Goal: Communication & Community: Answer question/provide support

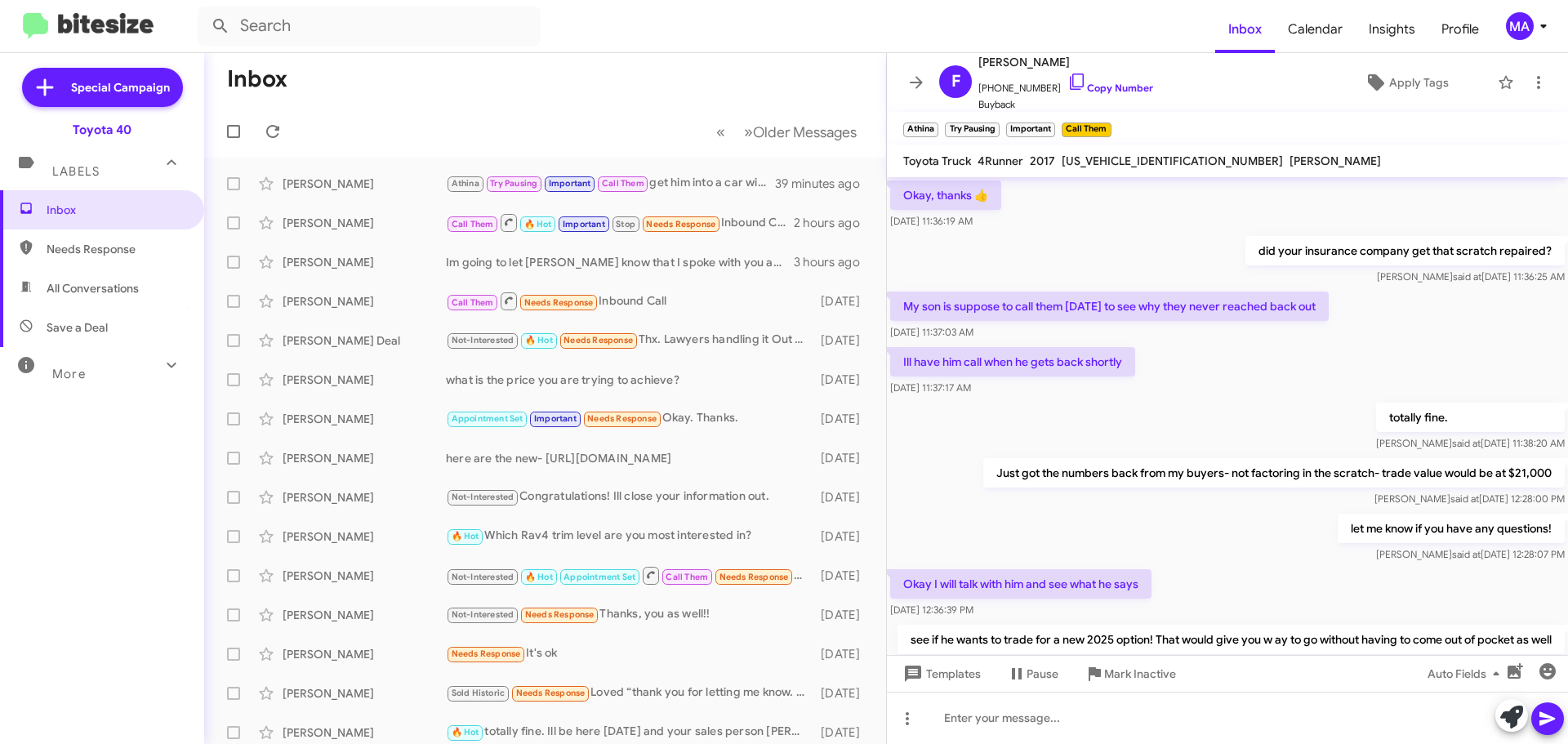
scroll to position [780, 0]
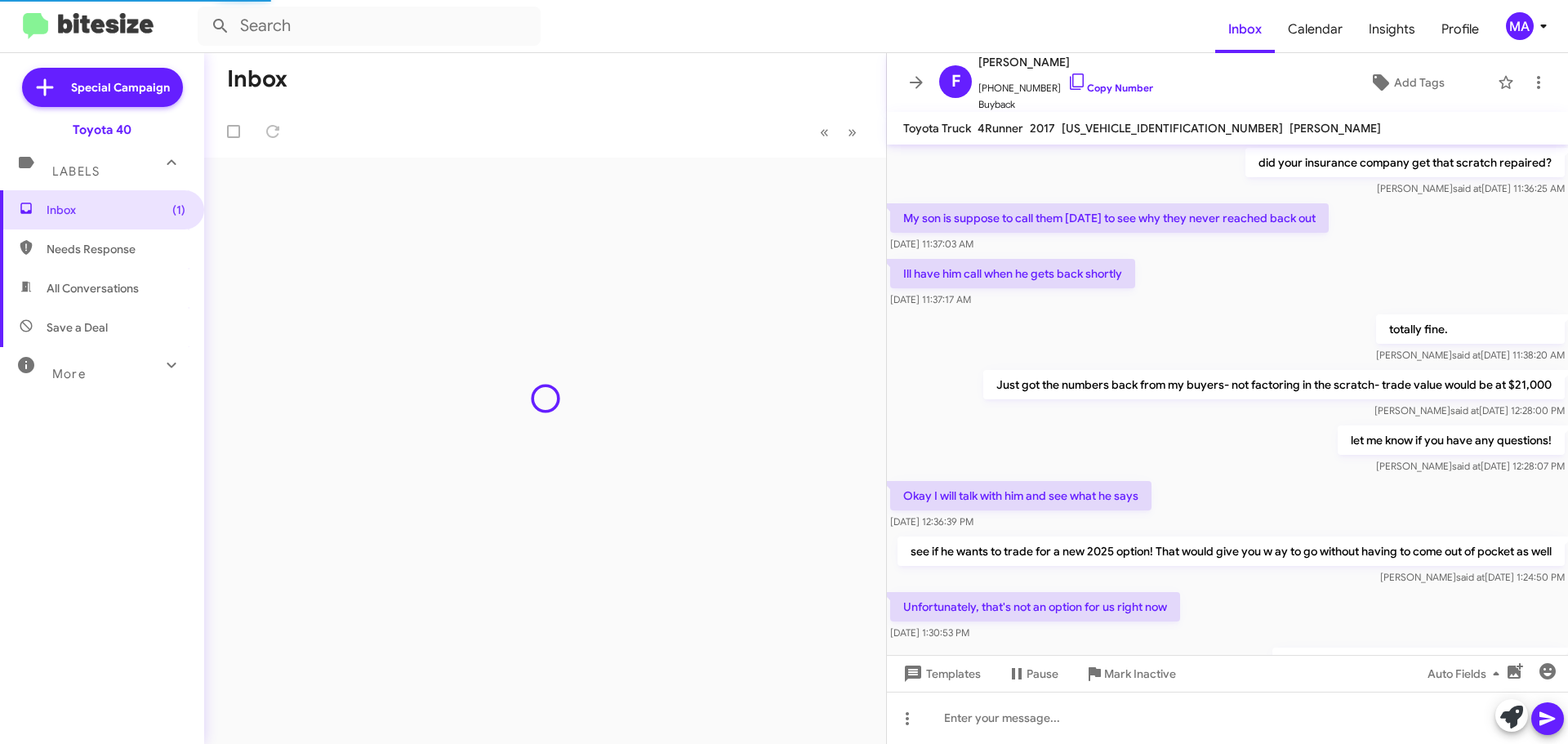
scroll to position [747, 0]
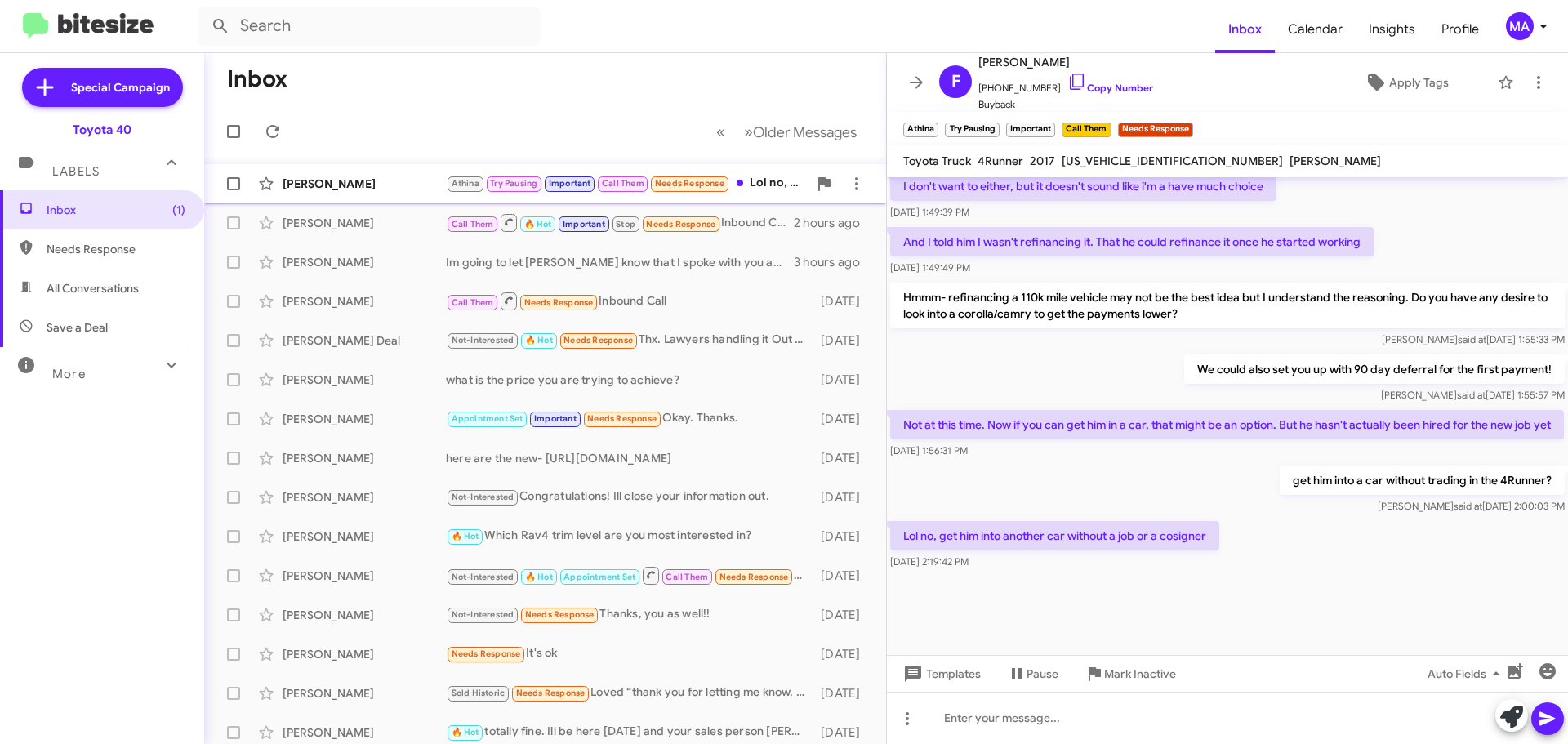
click at [365, 187] on div "[PERSON_NAME]" at bounding box center [364, 183] width 163 height 16
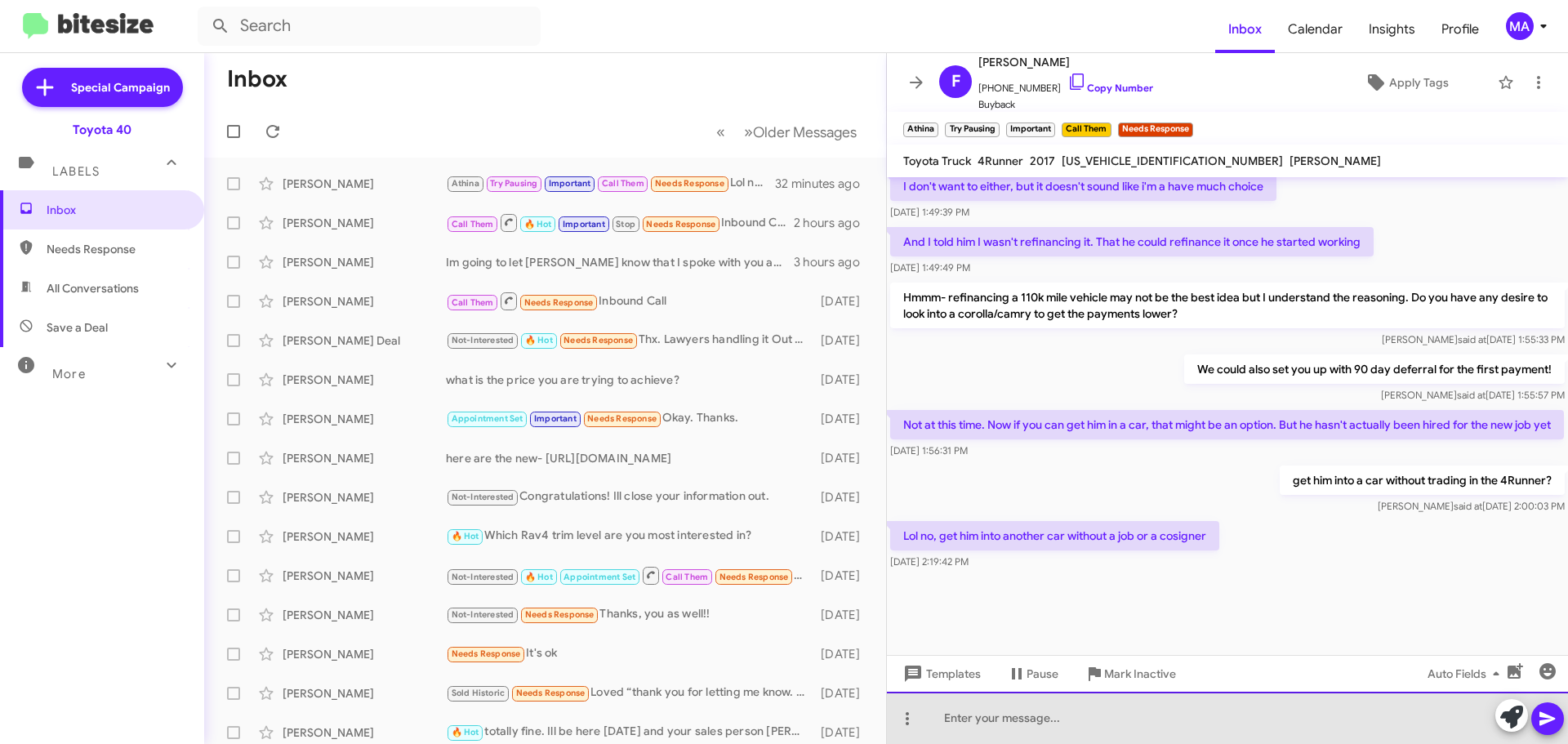
drag, startPoint x: 1055, startPoint y: 730, endPoint x: 1215, endPoint y: 742, distance: 160.4
click at [1055, 729] on div at bounding box center [1227, 717] width 681 height 52
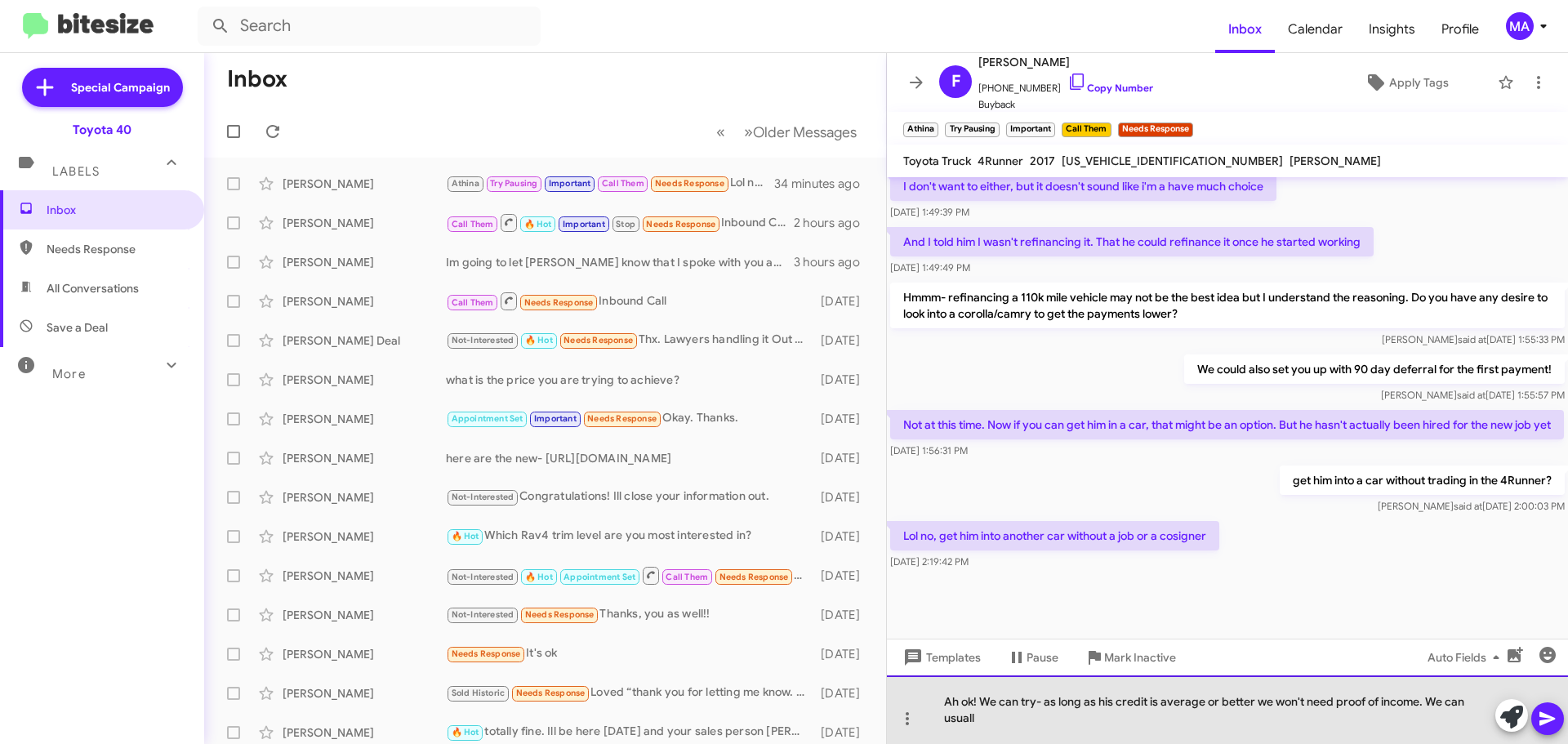
click at [997, 721] on div "Ah ok! We can try- as long as his credit is average or better we won't need pro…" at bounding box center [1227, 709] width 681 height 69
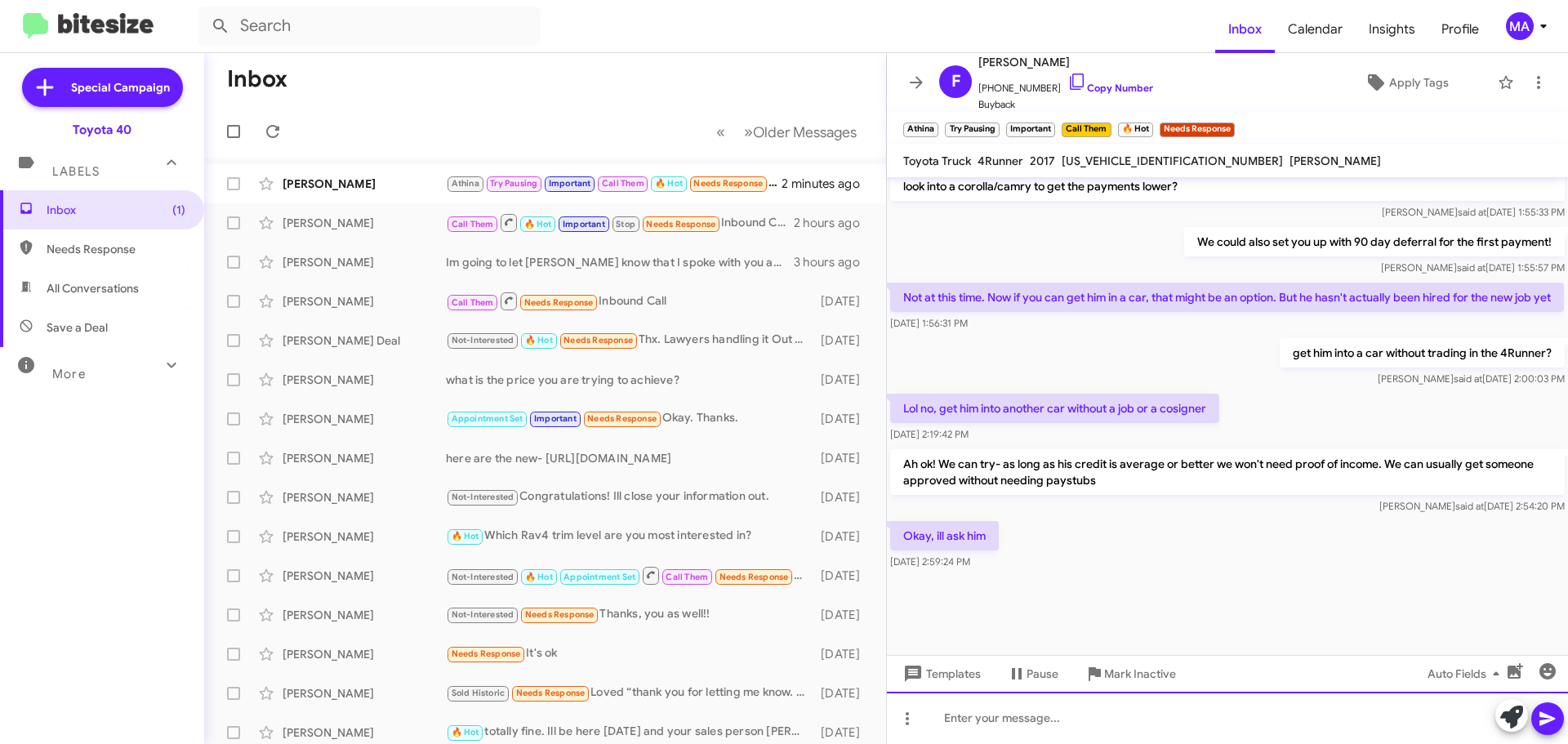
scroll to position [796, 0]
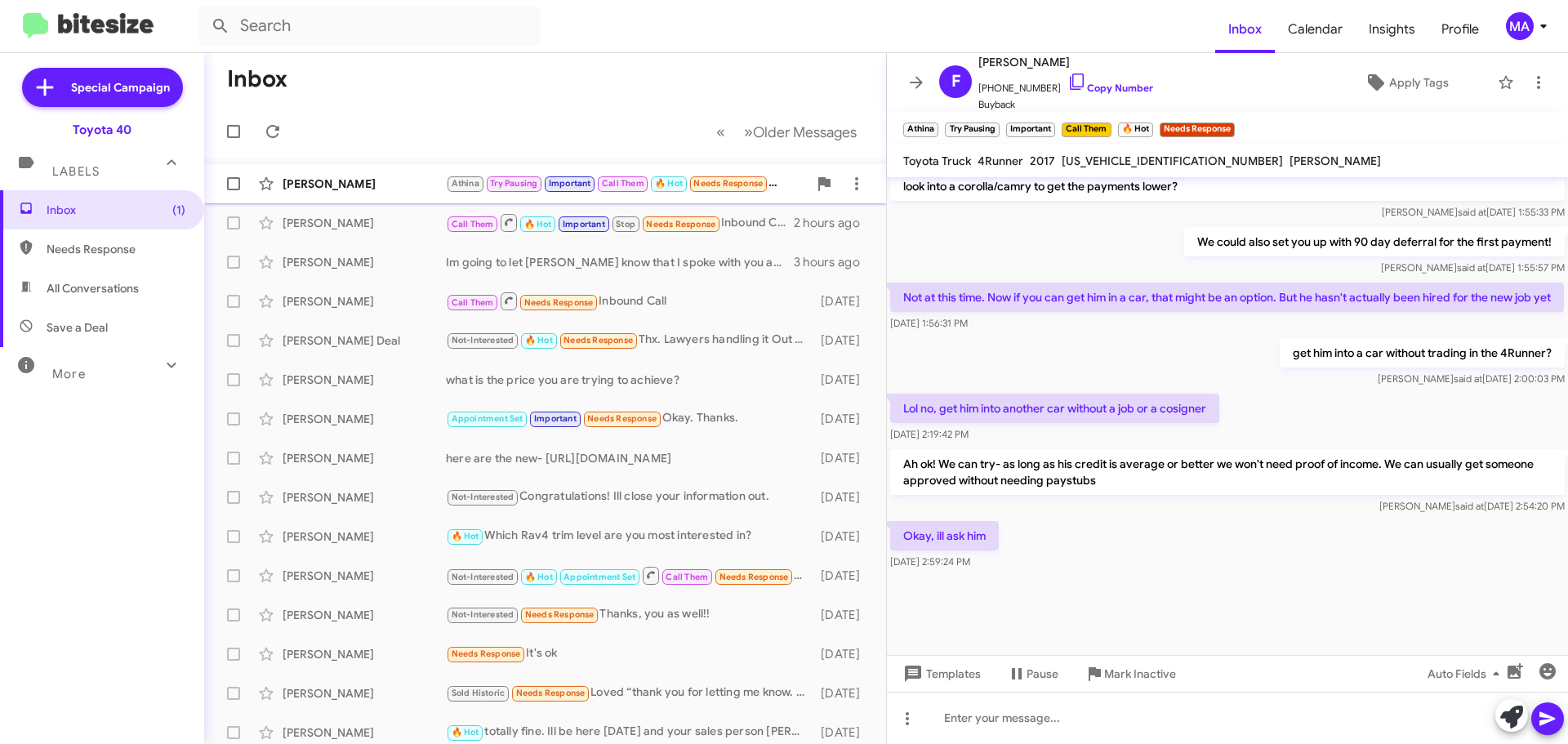
click at [366, 189] on div "[PERSON_NAME]" at bounding box center [364, 183] width 163 height 16
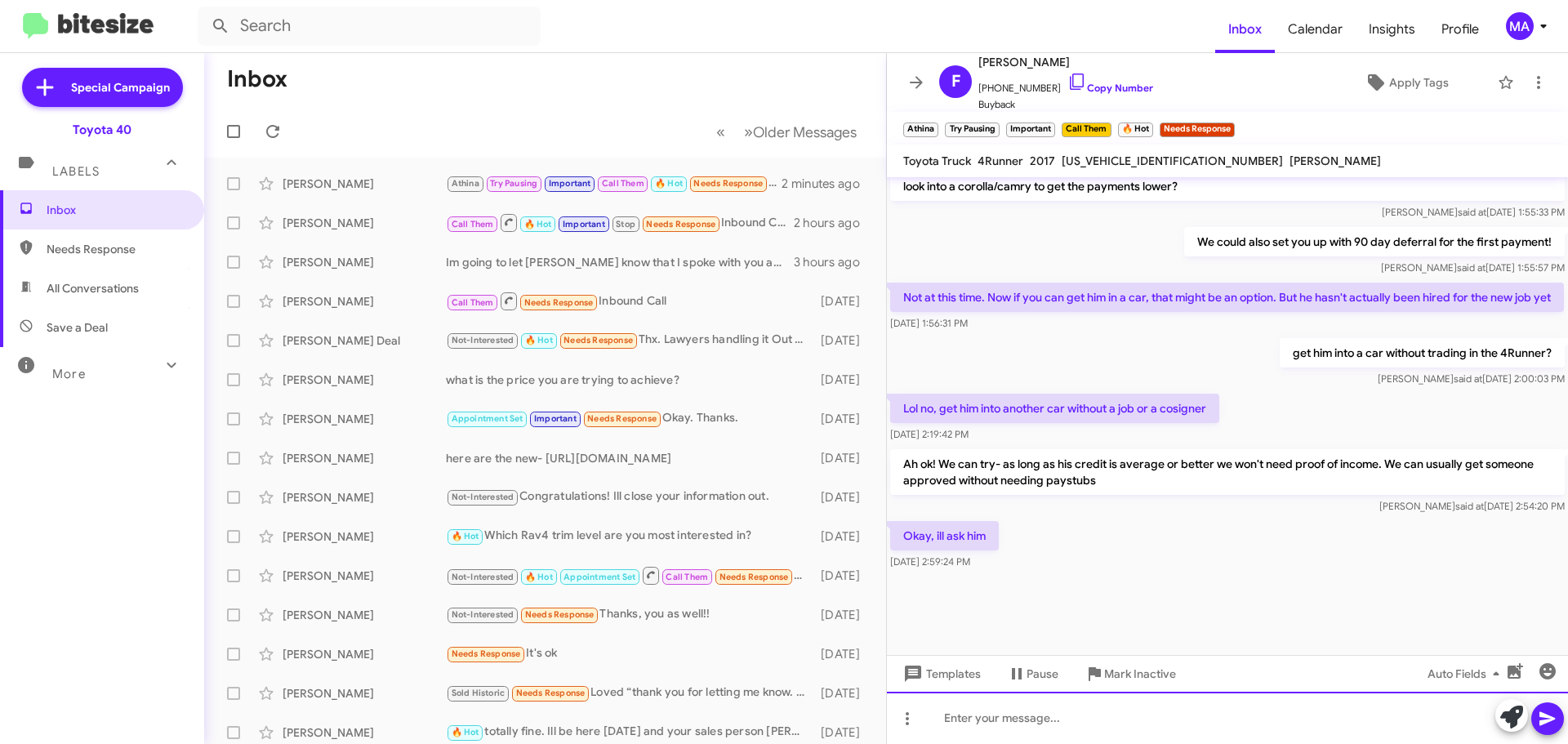
click at [1066, 719] on div at bounding box center [1227, 717] width 681 height 52
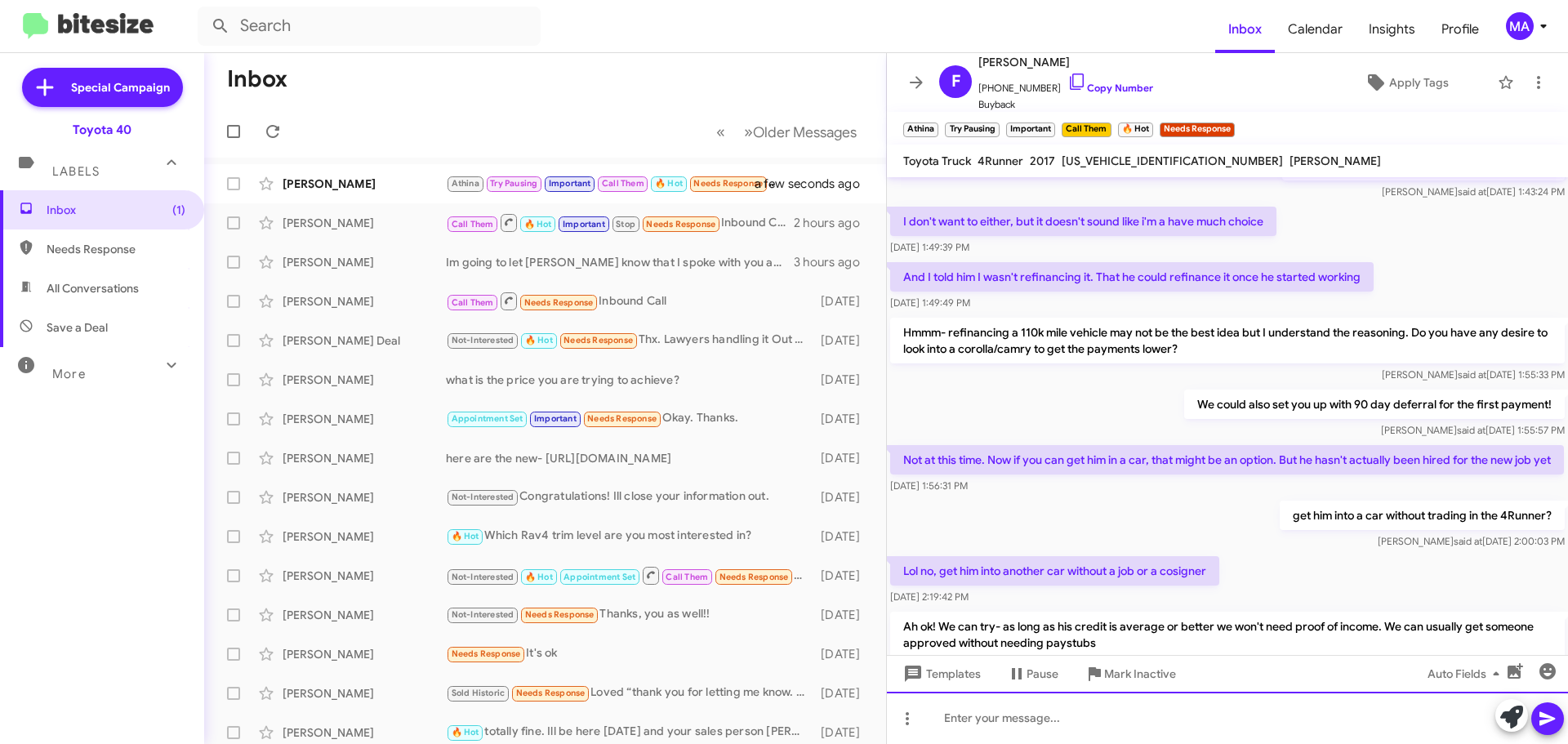
scroll to position [812, 0]
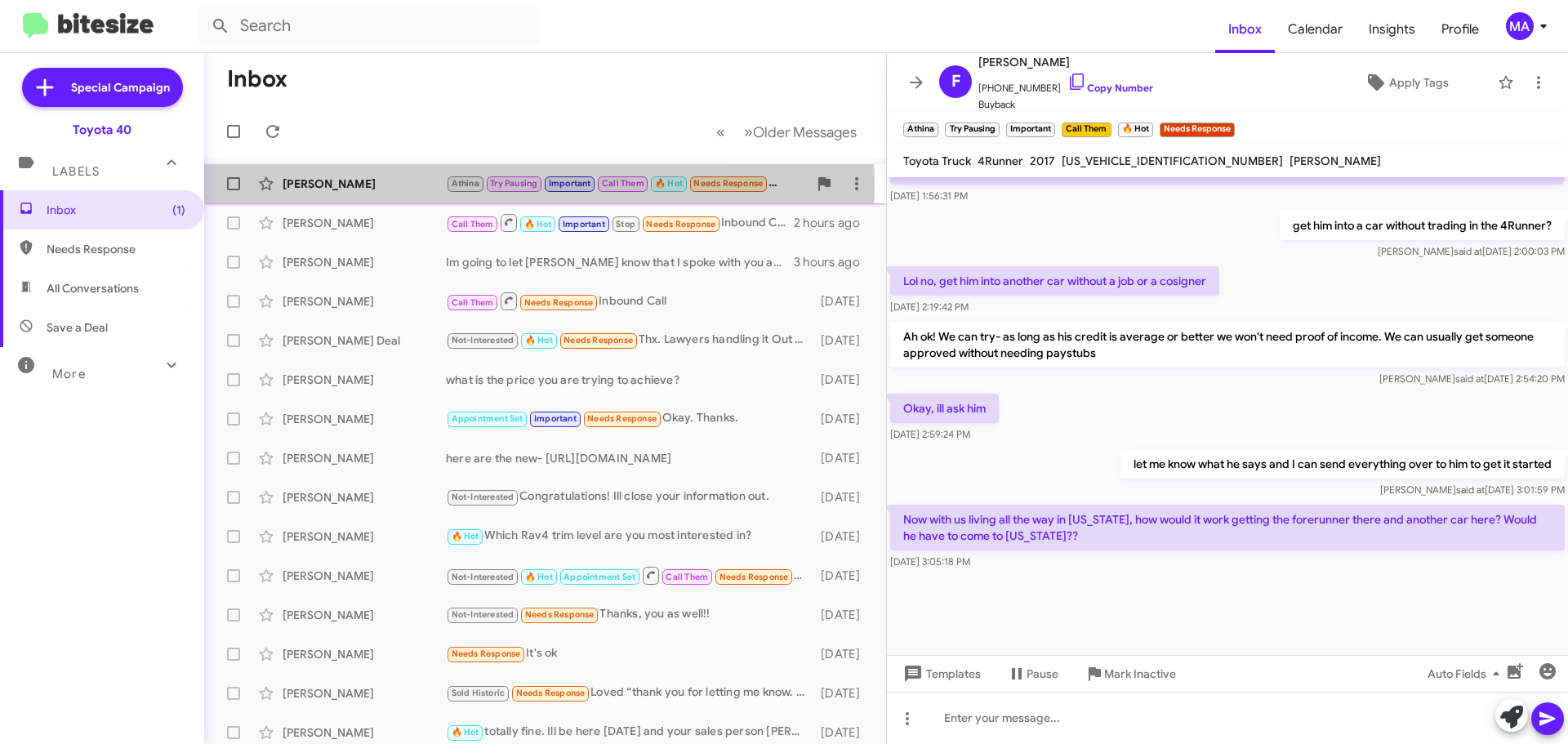
click at [384, 186] on div "[PERSON_NAME]" at bounding box center [364, 183] width 163 height 16
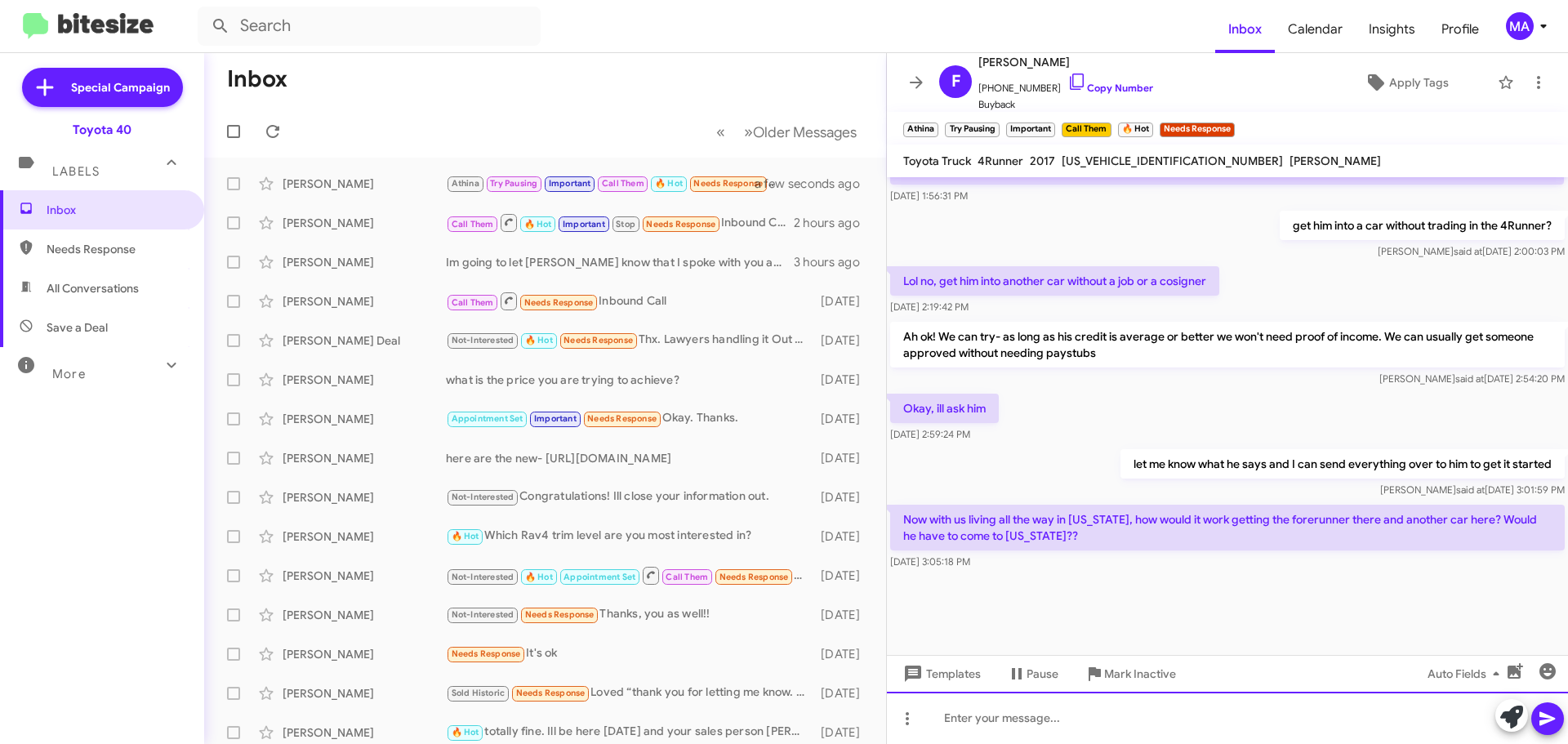
click at [1020, 719] on div at bounding box center [1227, 717] width 681 height 52
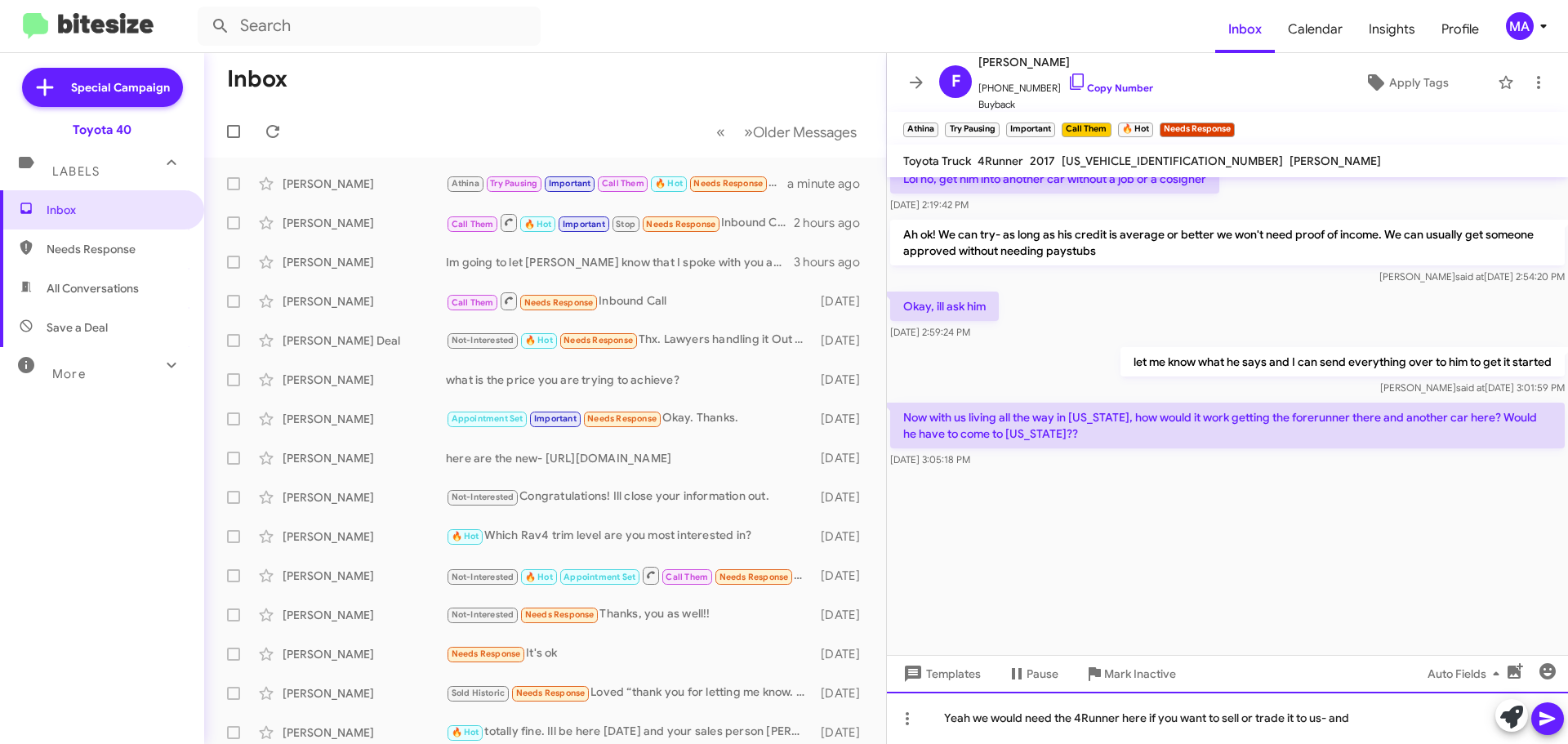
scroll to position [2425, 0]
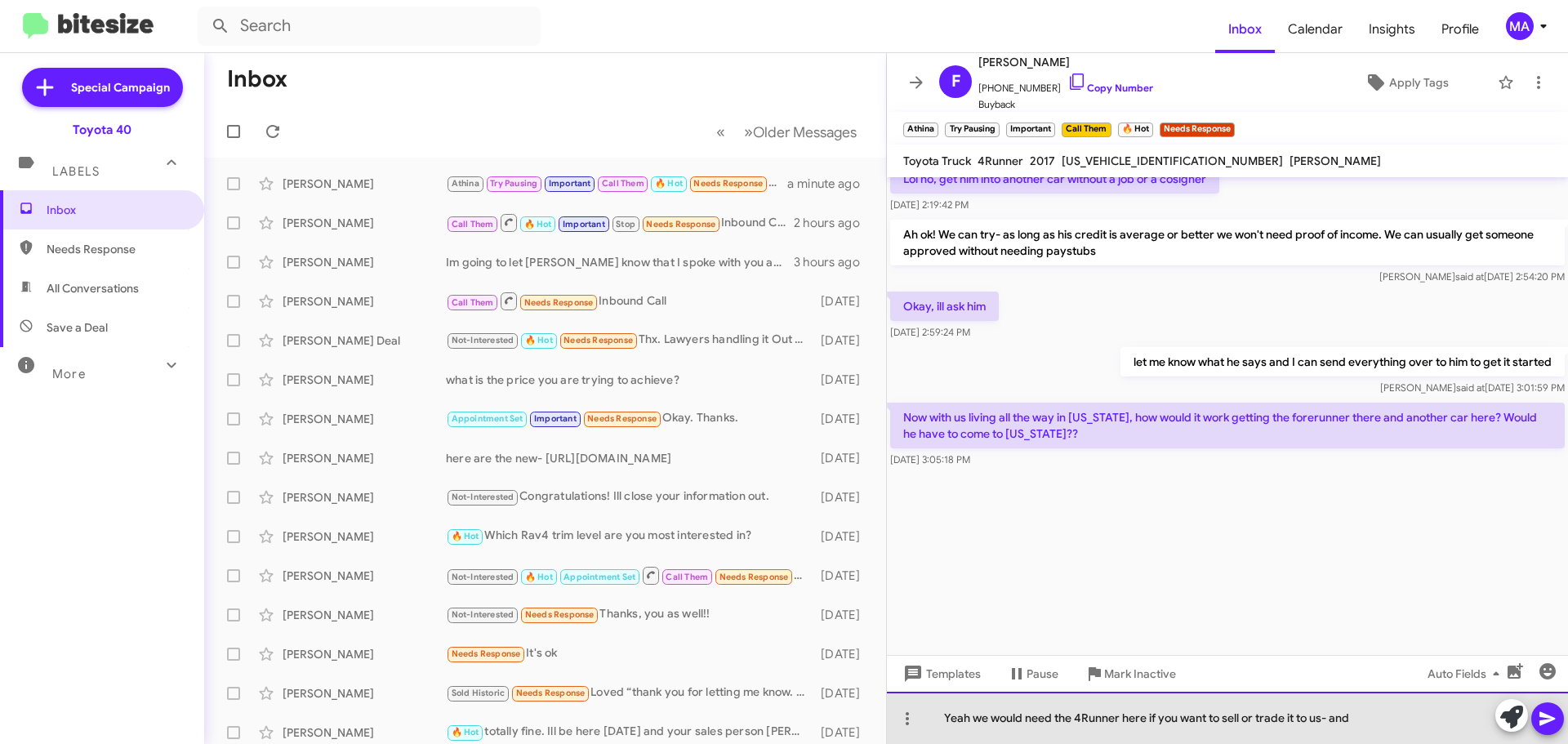
click at [1369, 717] on div "Yeah we would need the 4Runner here if you want to sell or trade it to us- and" at bounding box center [1227, 717] width 681 height 52
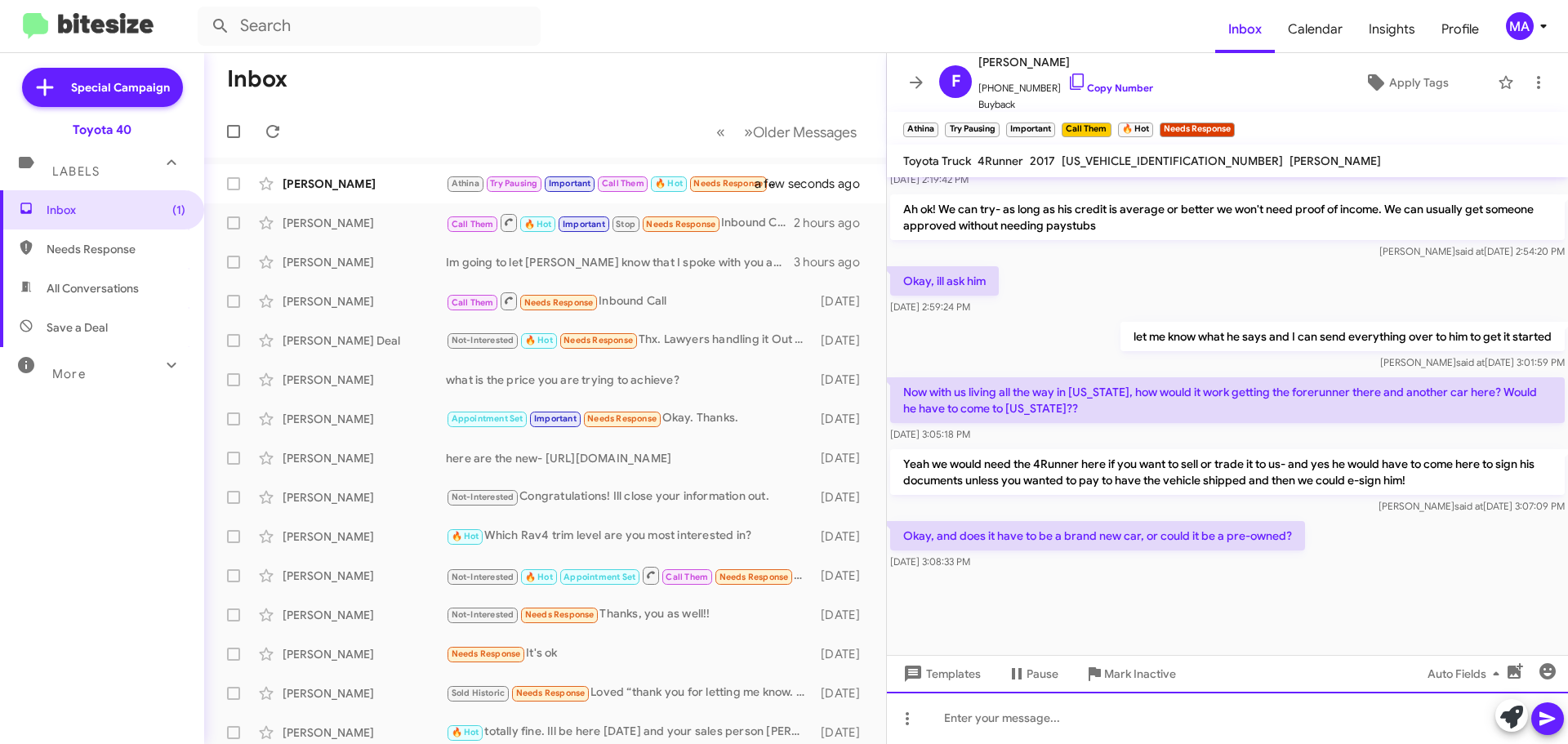
scroll to position [829, 0]
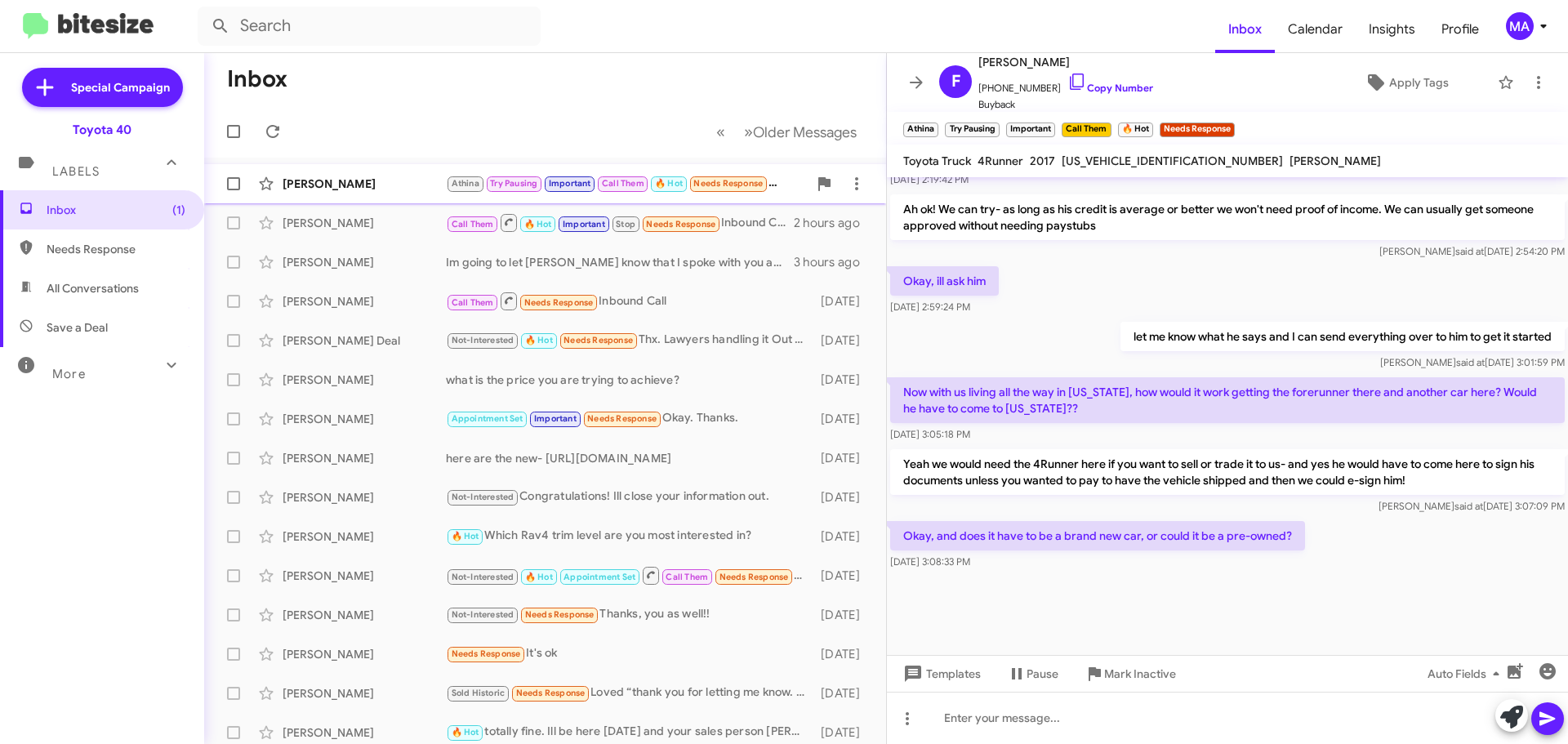
click at [386, 178] on div "[PERSON_NAME]" at bounding box center [364, 183] width 163 height 16
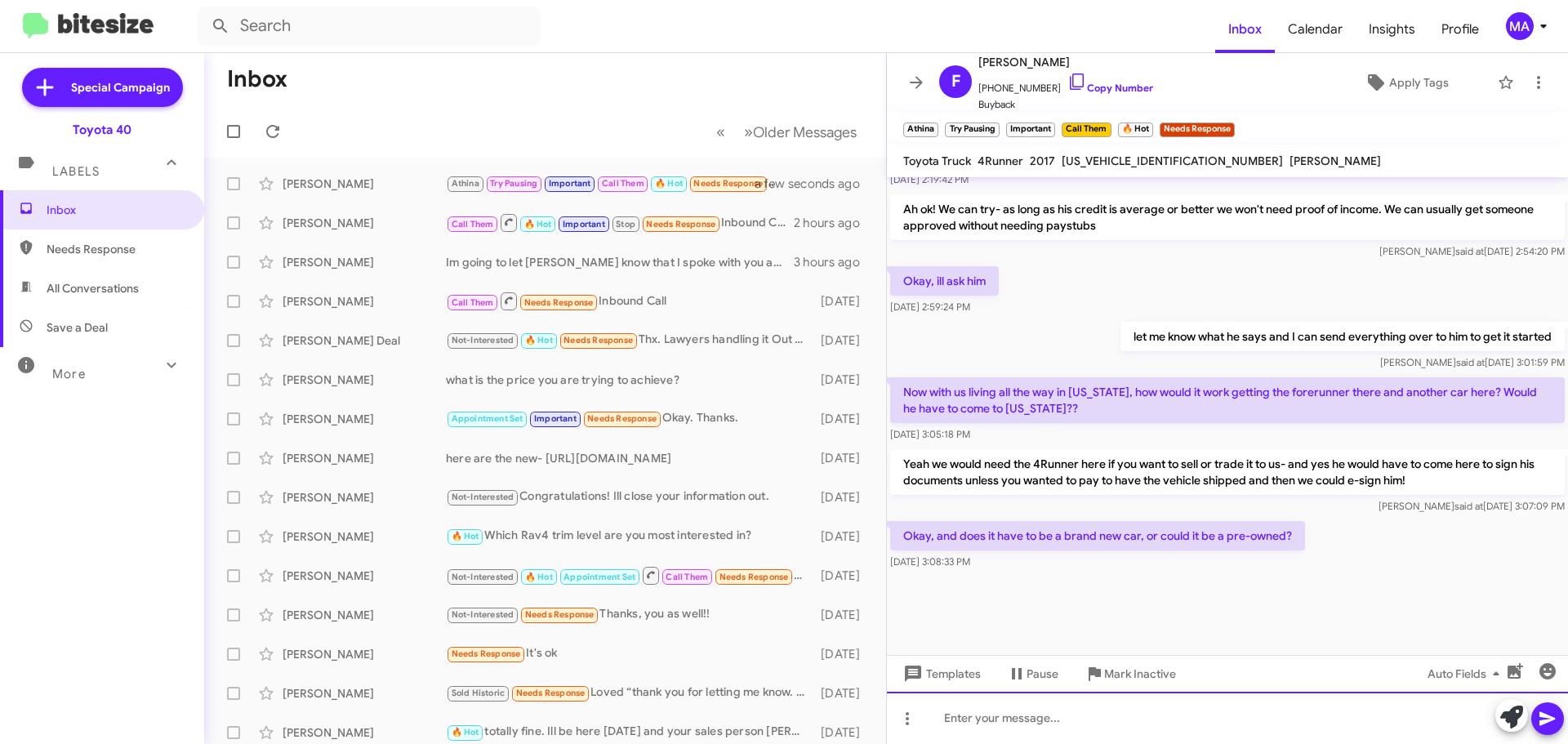
click at [1014, 721] on div at bounding box center [1227, 717] width 681 height 52
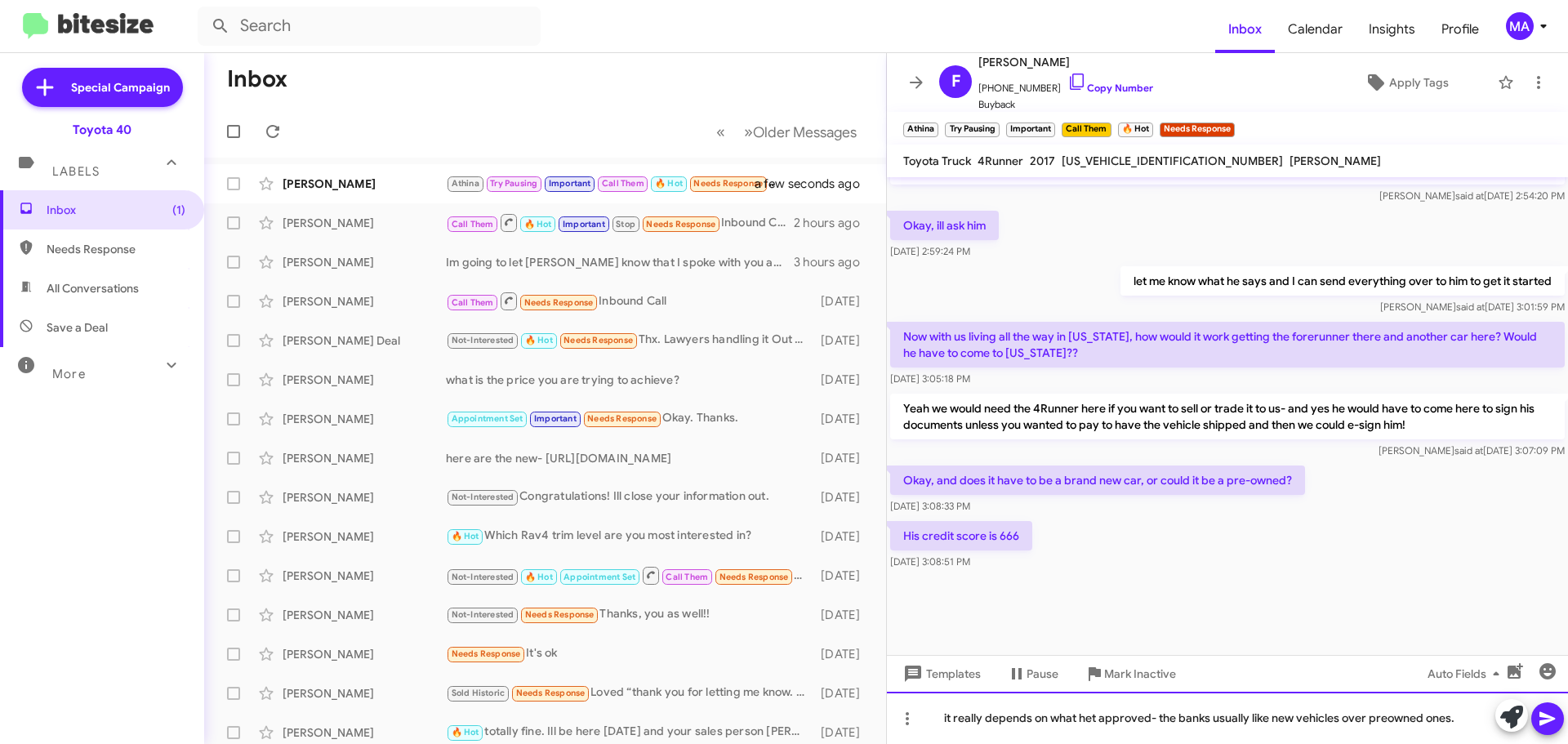
click at [1088, 718] on div "it really depends on what het approved- the banks usually like new vehicles ove…" at bounding box center [1227, 717] width 681 height 52
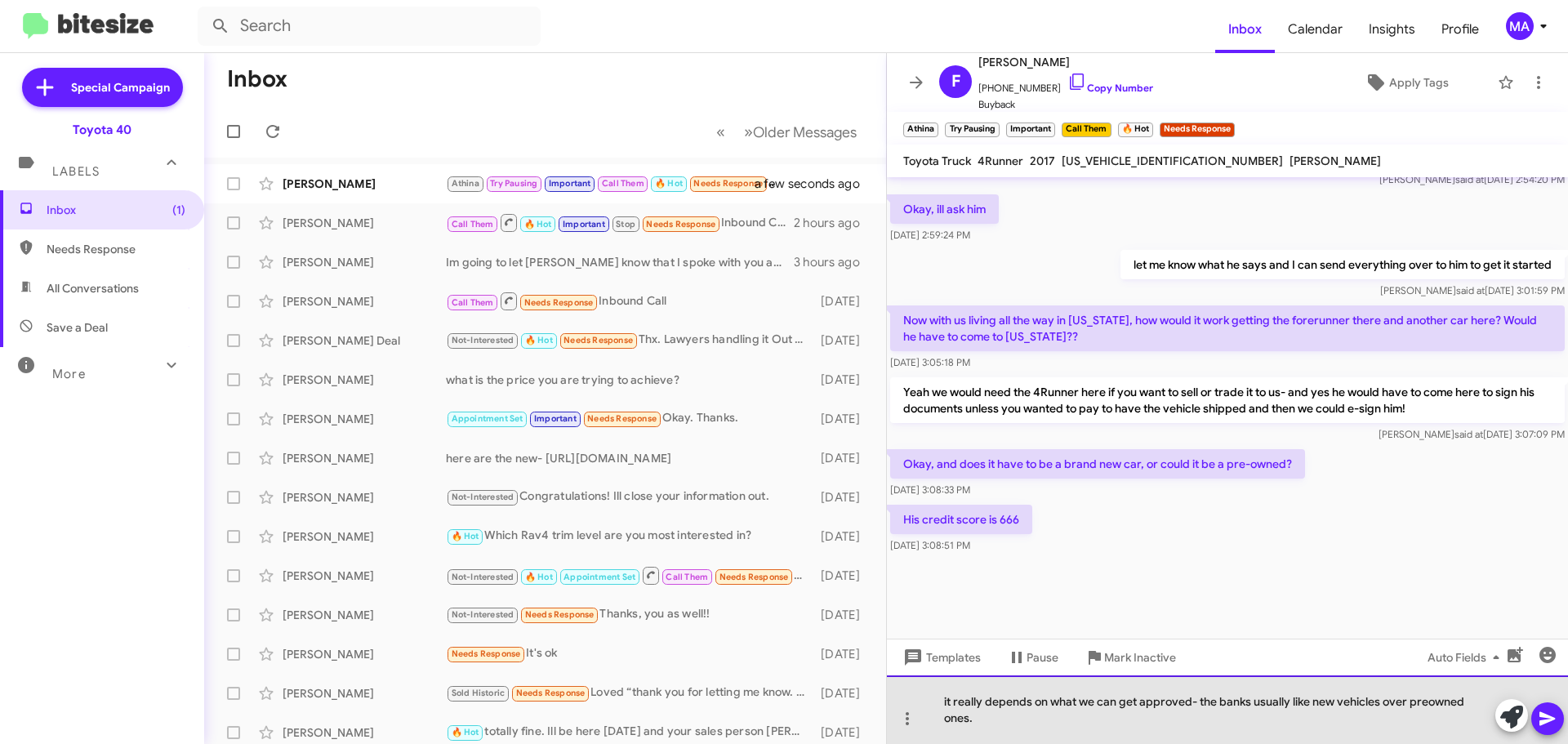
click at [1163, 726] on div "it really depends on what we can get approved- the banks usually like new vehic…" at bounding box center [1227, 709] width 681 height 69
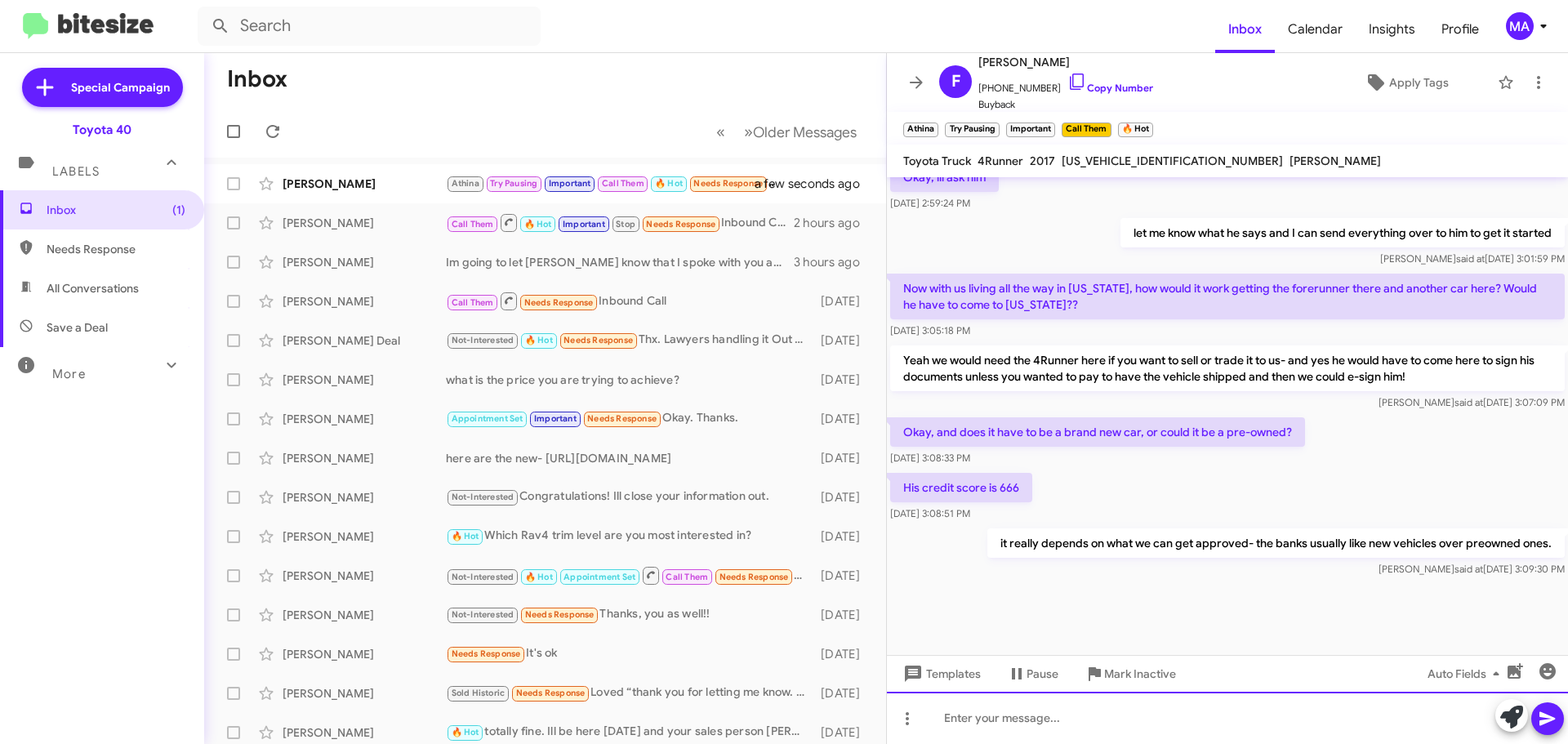
scroll to position [2178, 0]
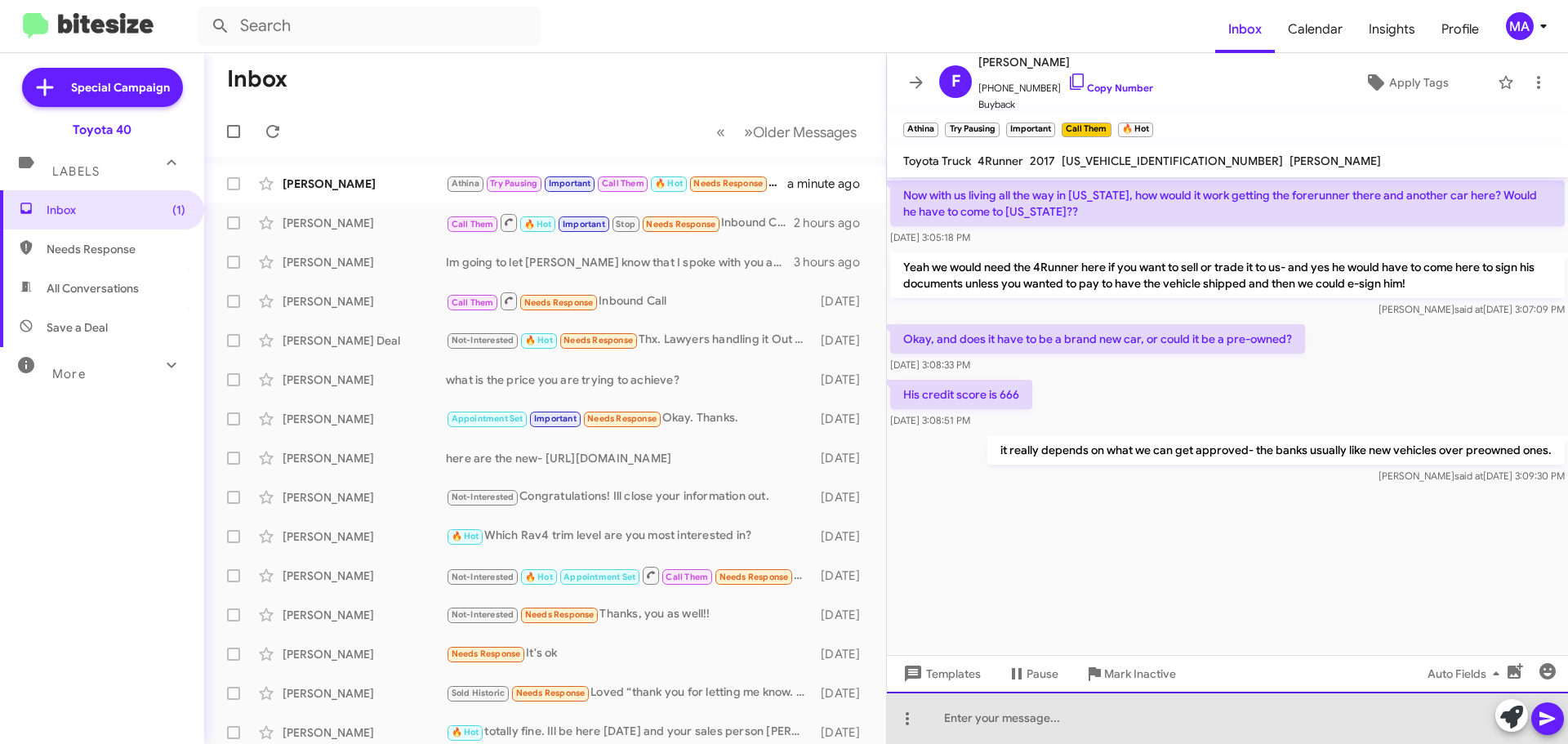
click at [1021, 716] on div at bounding box center [1227, 717] width 681 height 52
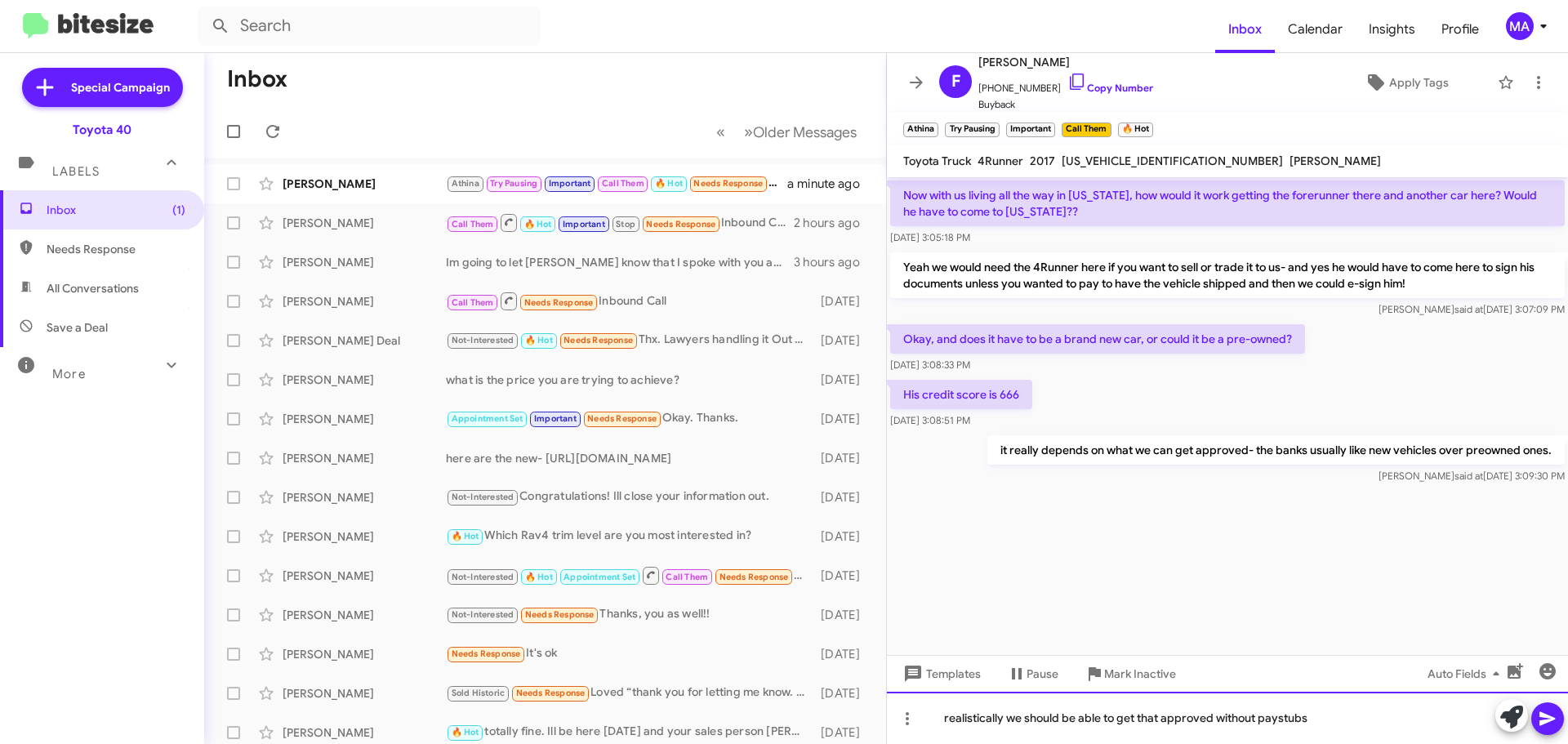
click at [1370, 716] on div "realistically we should be able to get that approved without paystubs" at bounding box center [1227, 717] width 681 height 52
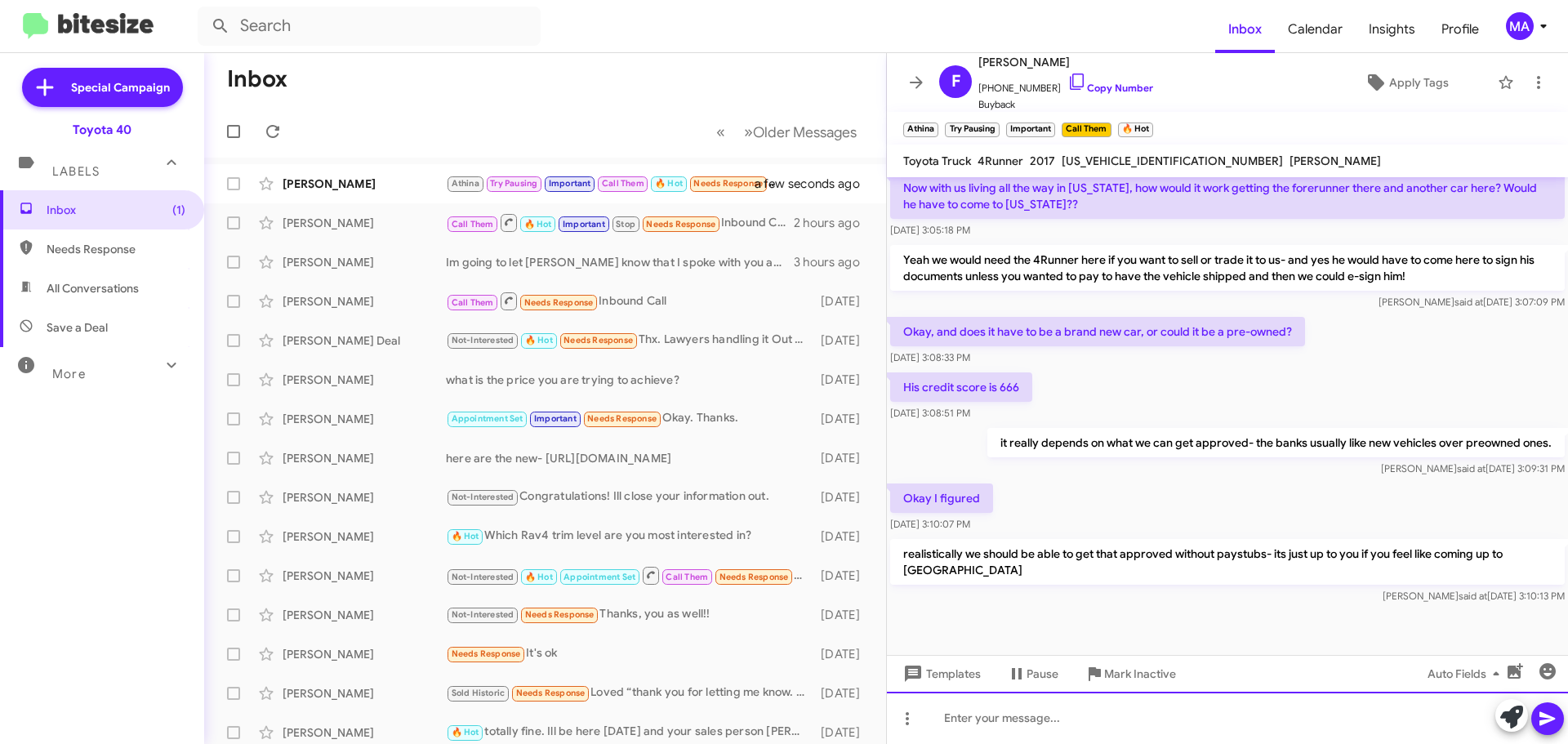
scroll to position [2858, 0]
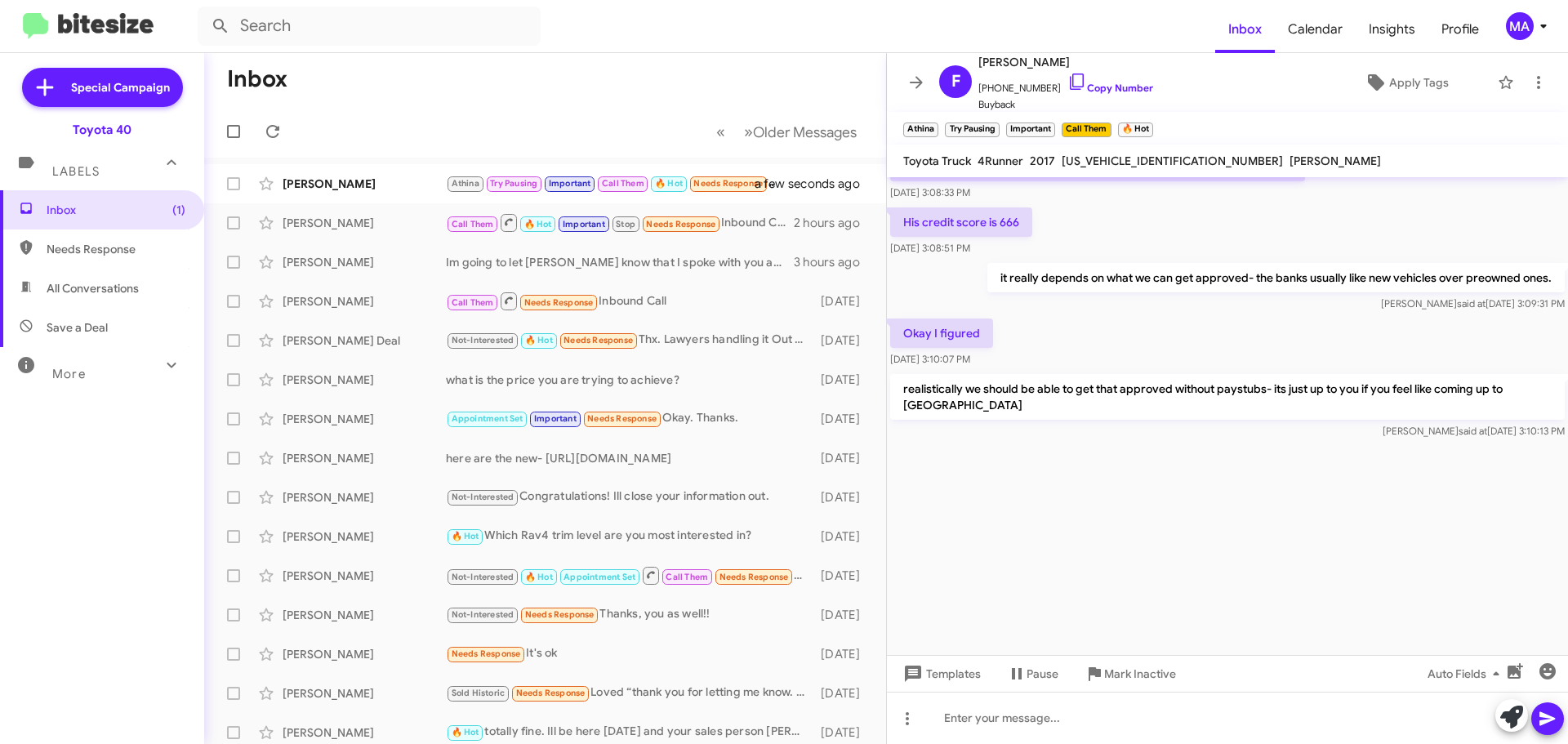
click at [52, 257] on span "Needs Response" at bounding box center [115, 248] width 139 height 16
type input "in:needs-response"
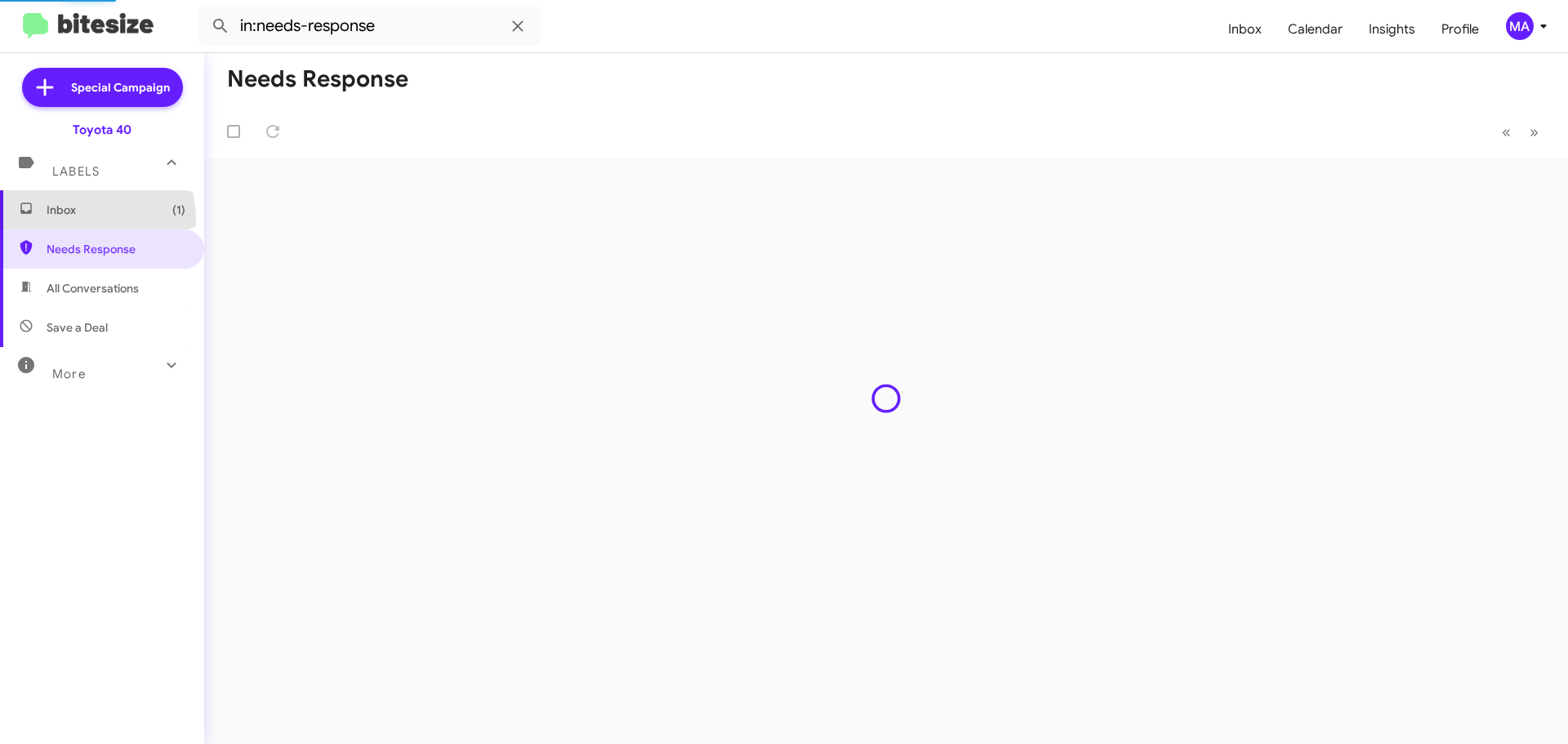
click at [63, 221] on span "Inbox (1)" at bounding box center [102, 210] width 204 height 40
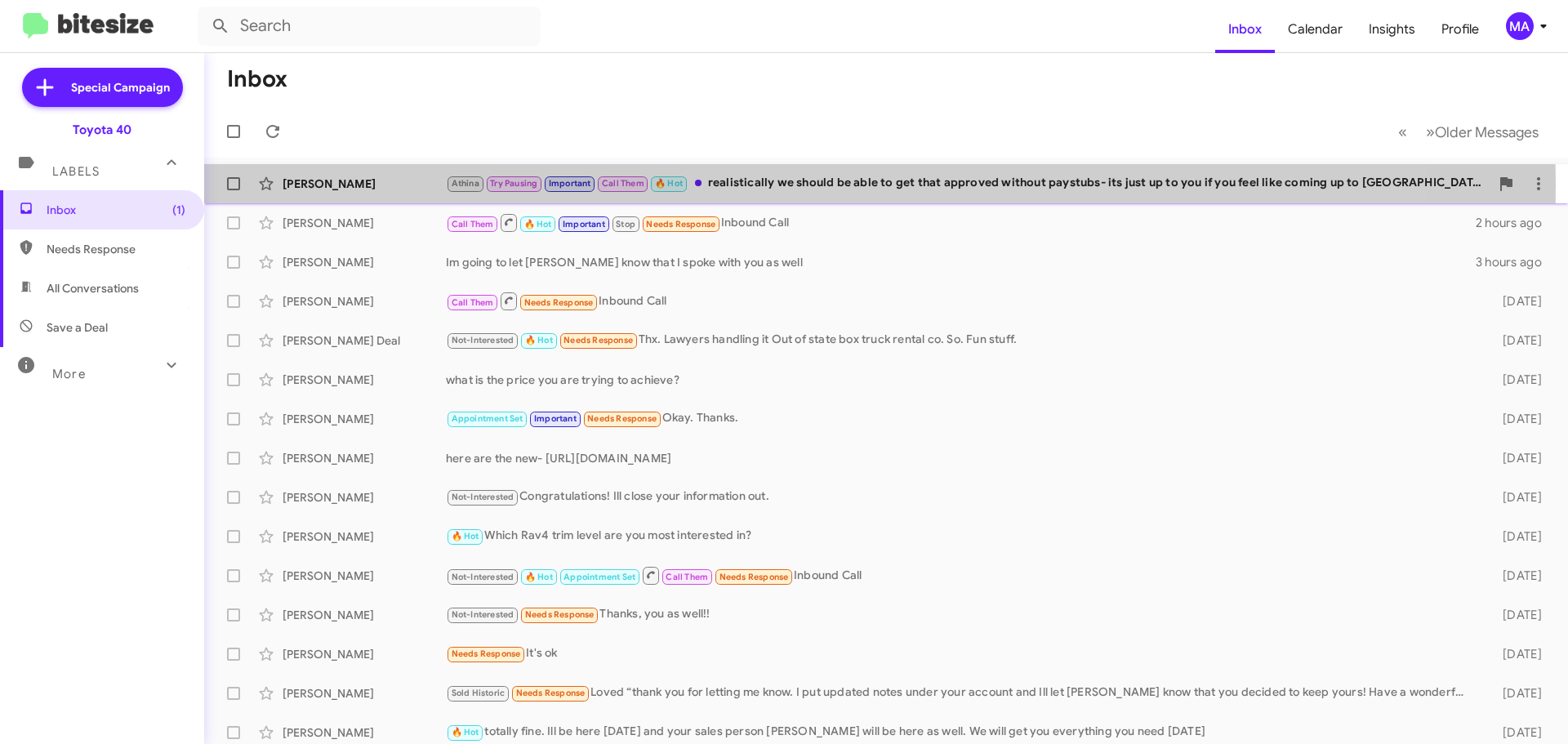
click at [349, 184] on div "[PERSON_NAME]" at bounding box center [364, 183] width 163 height 16
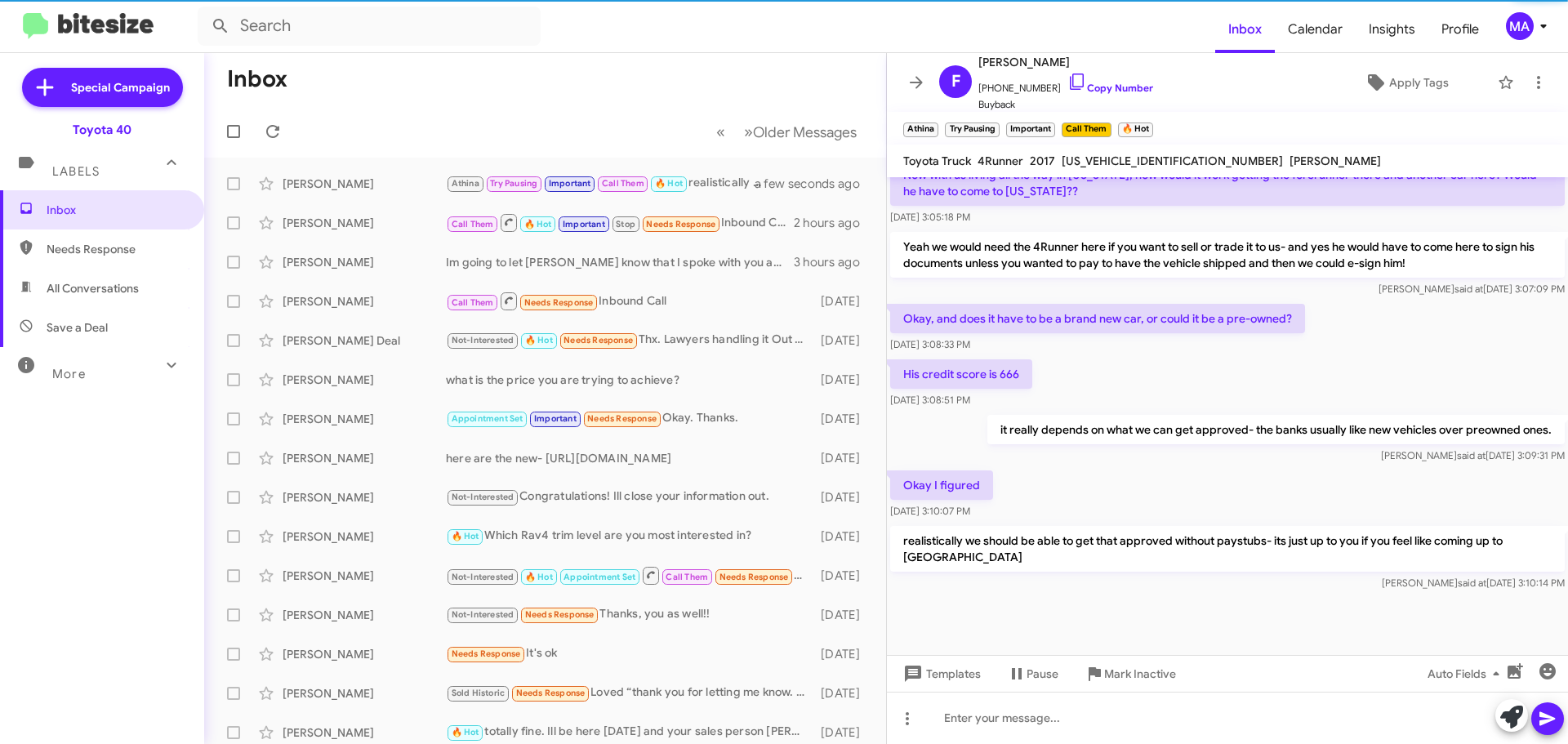
scroll to position [812, 0]
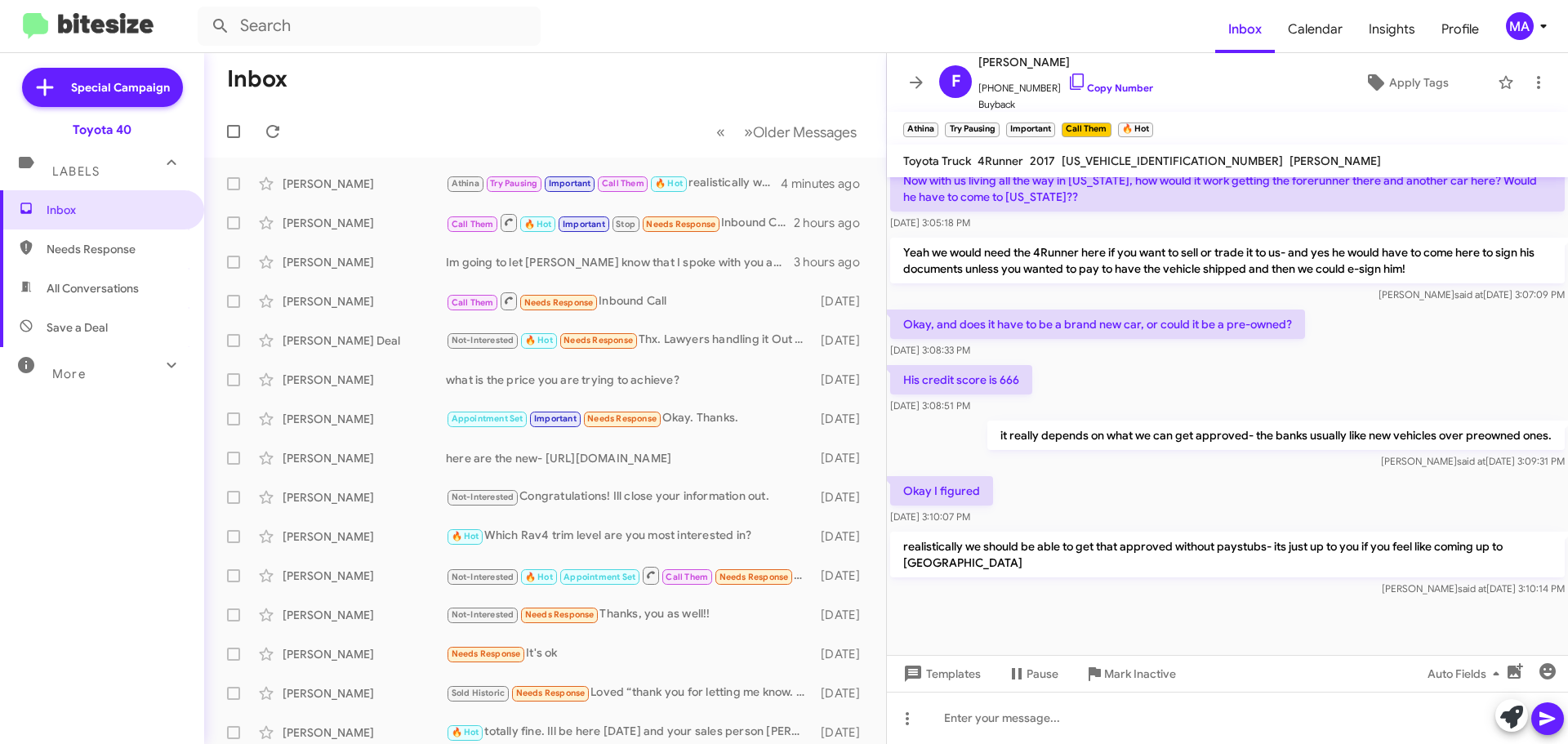
scroll to position [812, 0]
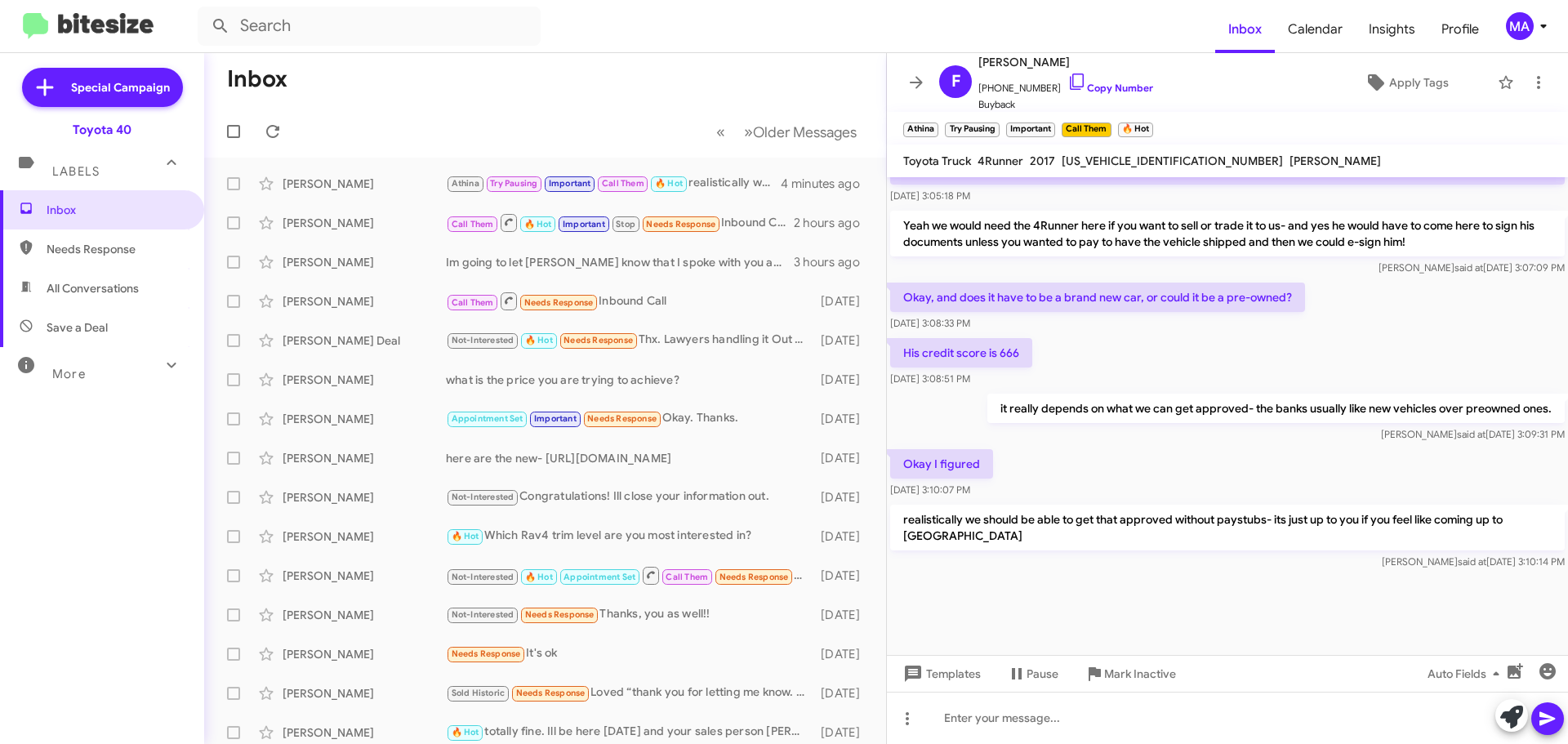
click at [92, 254] on span "Needs Response" at bounding box center [115, 248] width 139 height 16
type input "in:needs-response"
